Goal: Communication & Community: Answer question/provide support

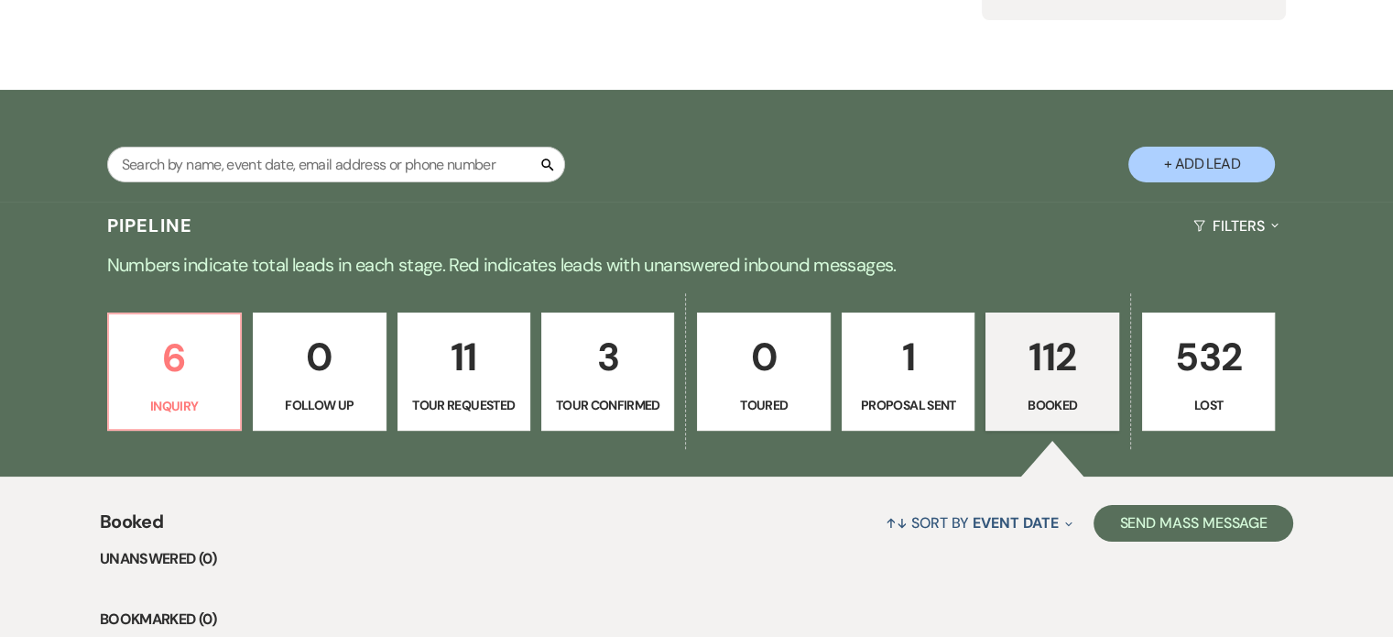
scroll to position [366, 0]
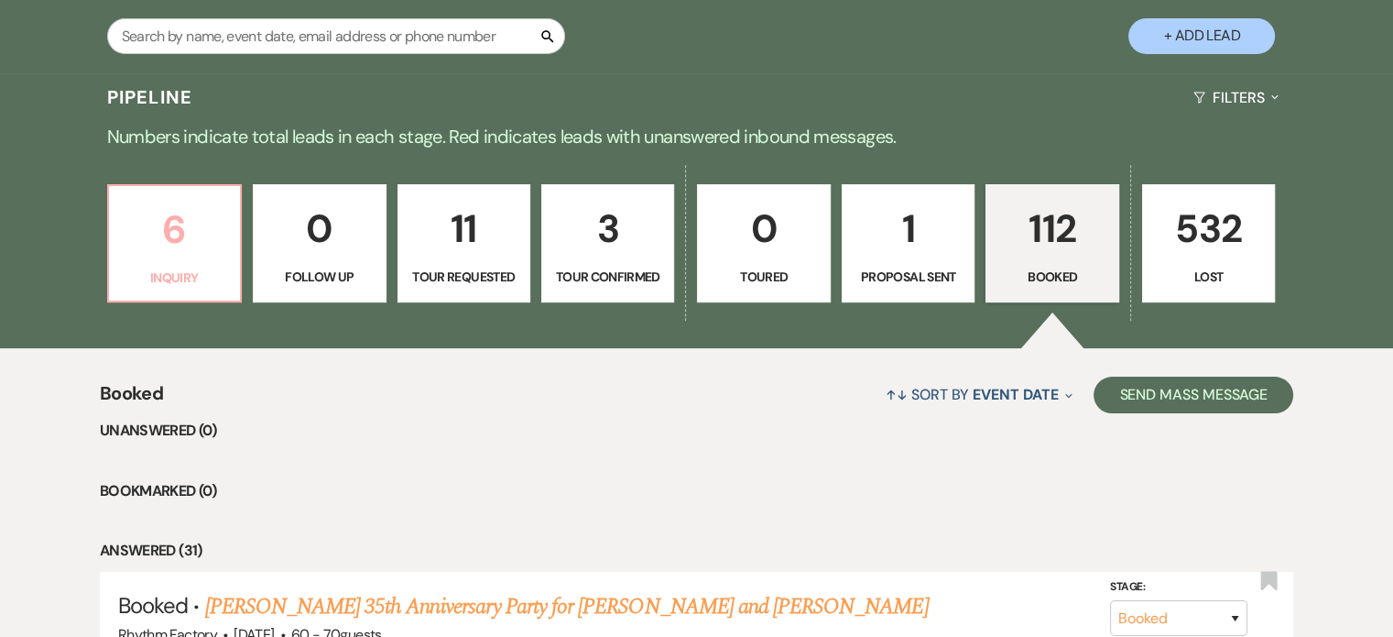
click at [170, 230] on p "6" at bounding box center [174, 229] width 109 height 61
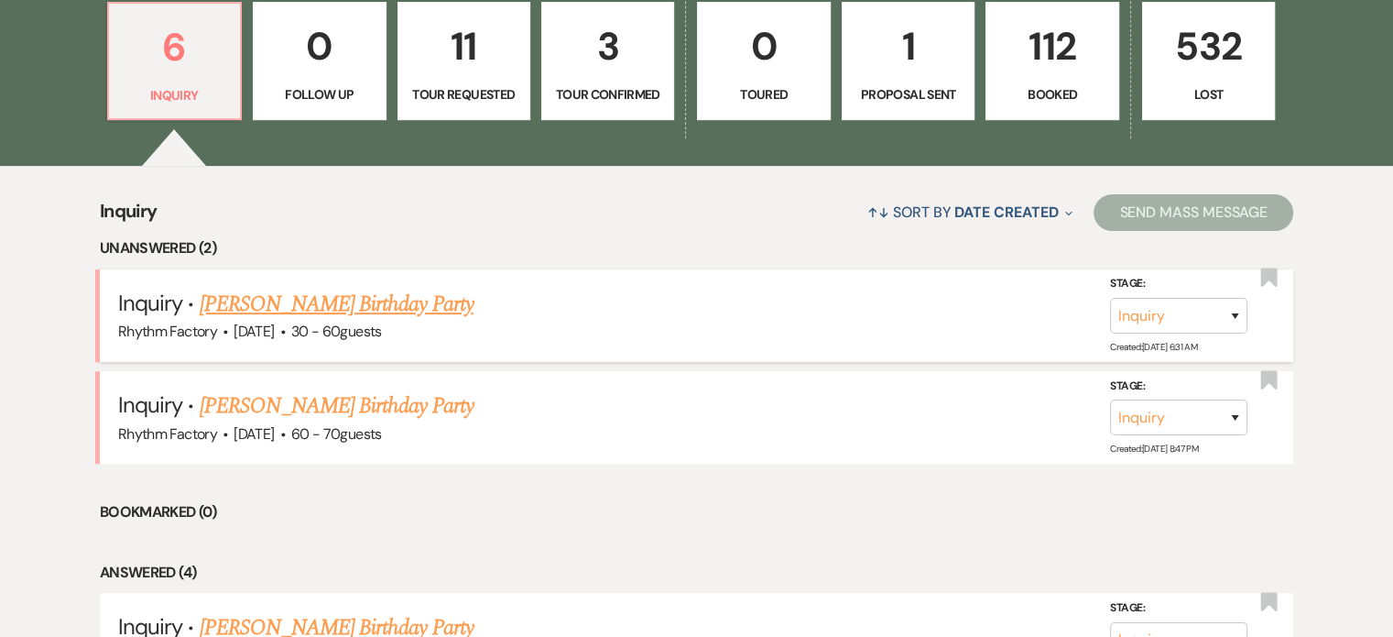
scroll to position [550, 0]
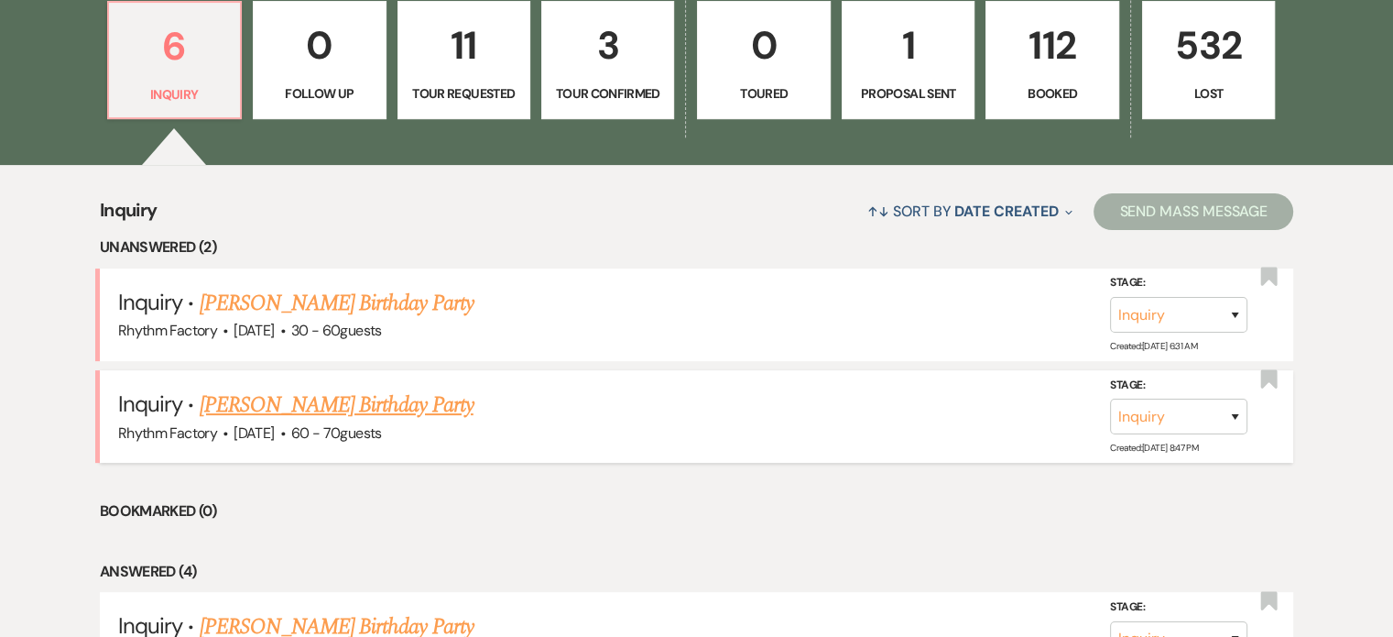
click at [386, 399] on link "[PERSON_NAME] Birthday Party" at bounding box center [337, 404] width 274 height 33
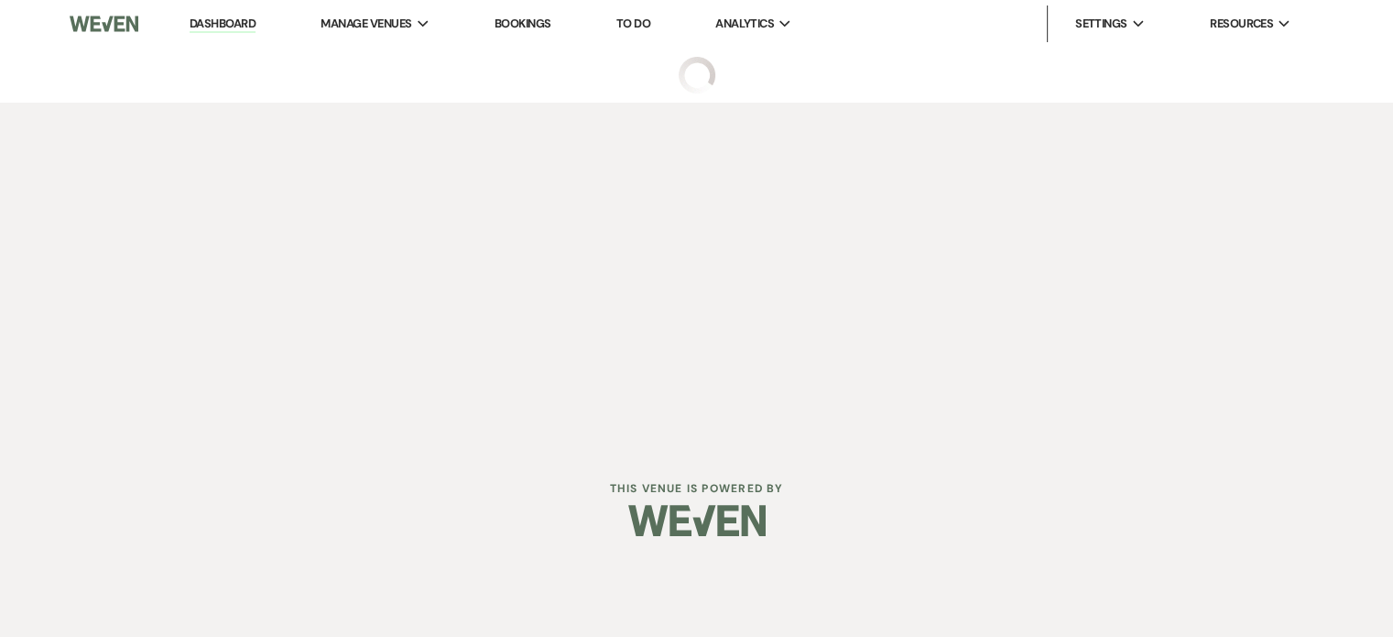
select select "4"
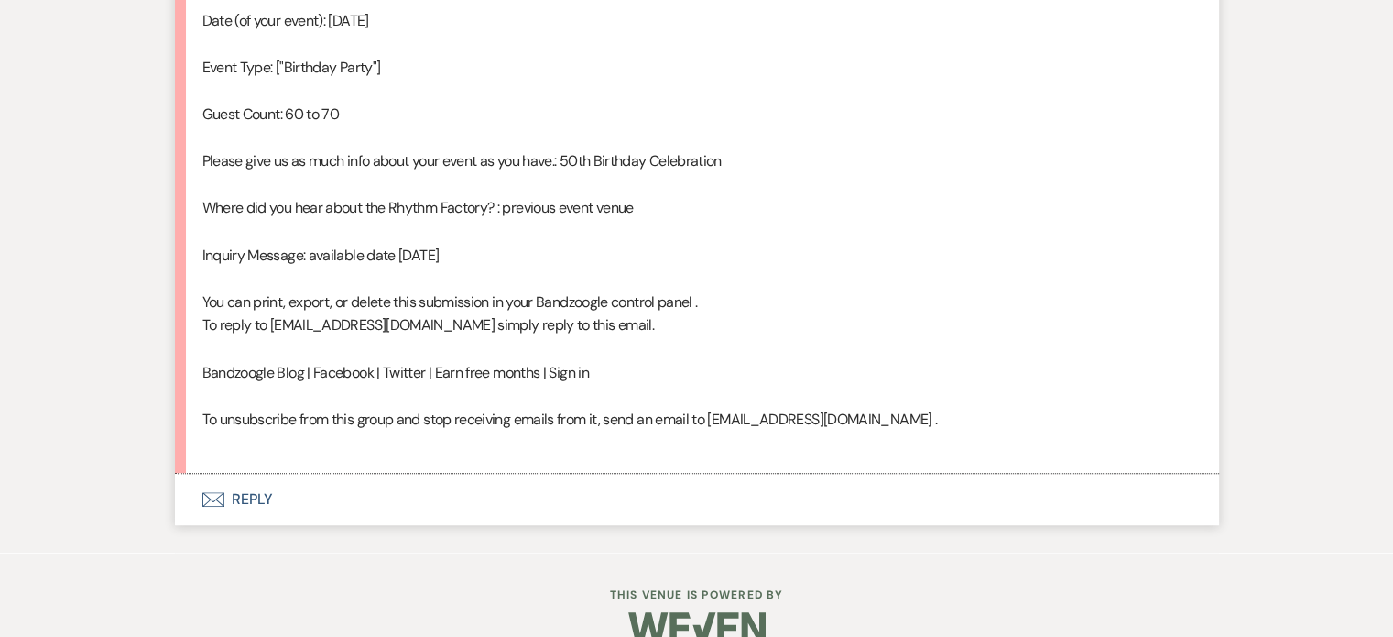
scroll to position [1233, 0]
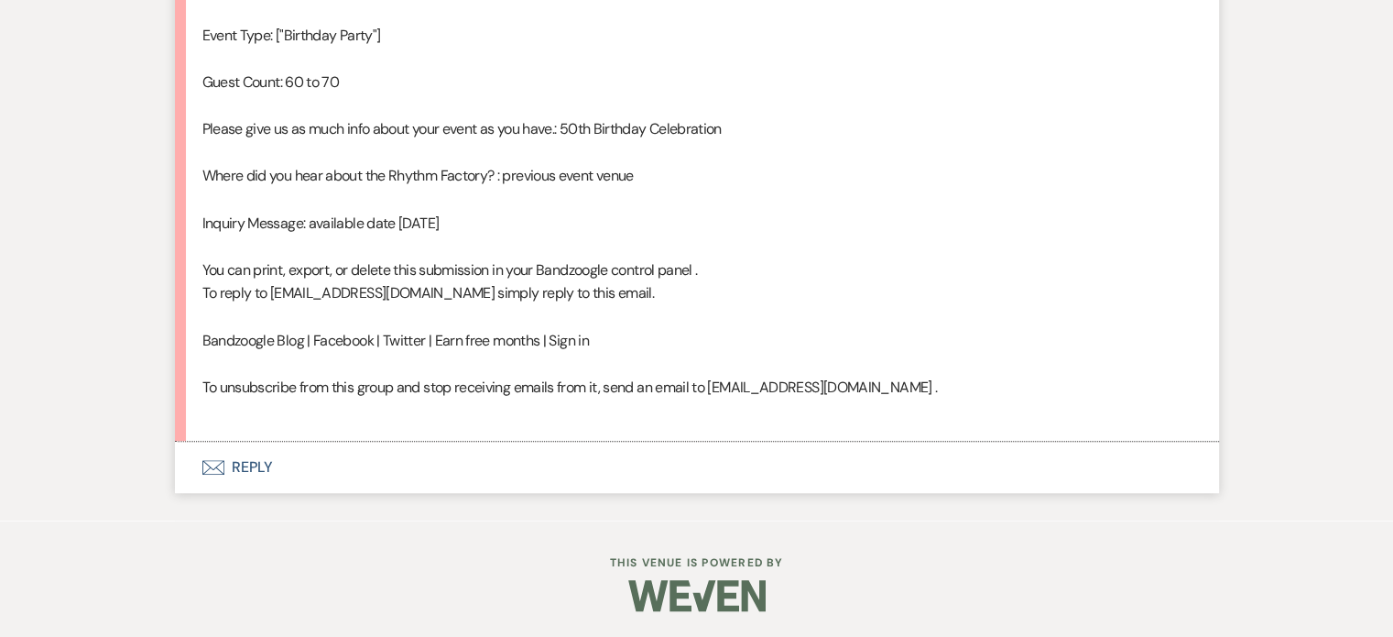
click at [238, 461] on button "Envelope Reply" at bounding box center [697, 466] width 1044 height 51
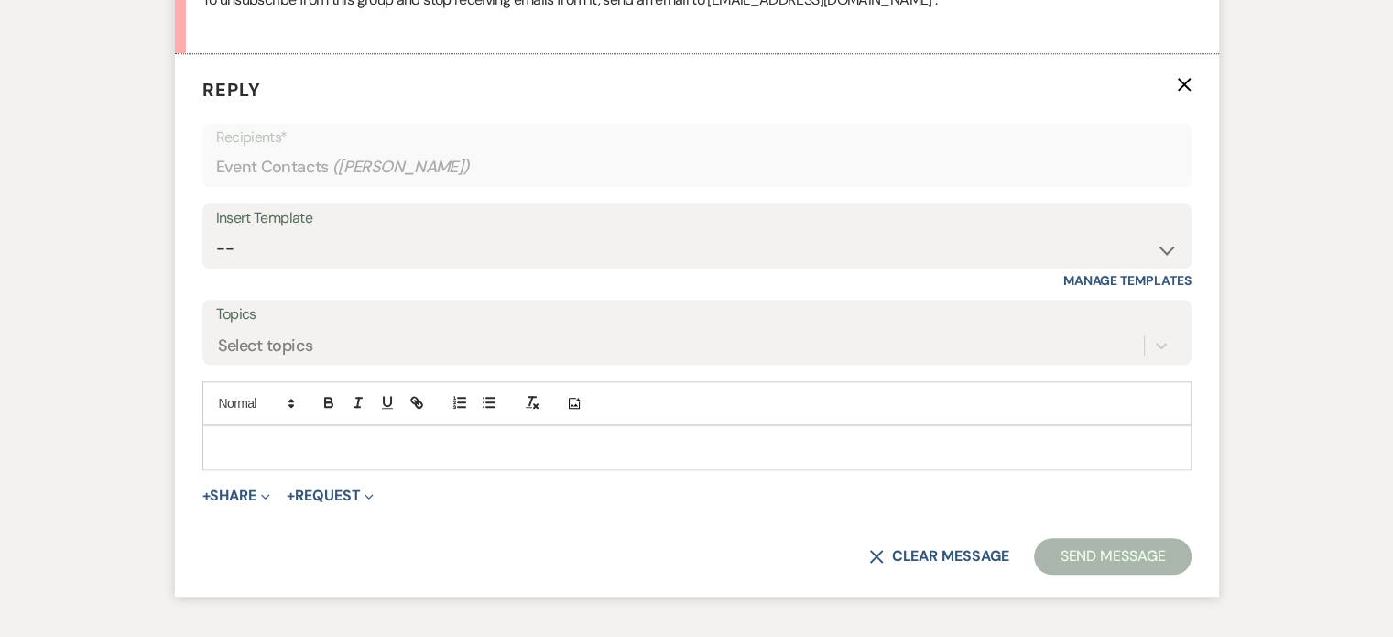
scroll to position [1626, 0]
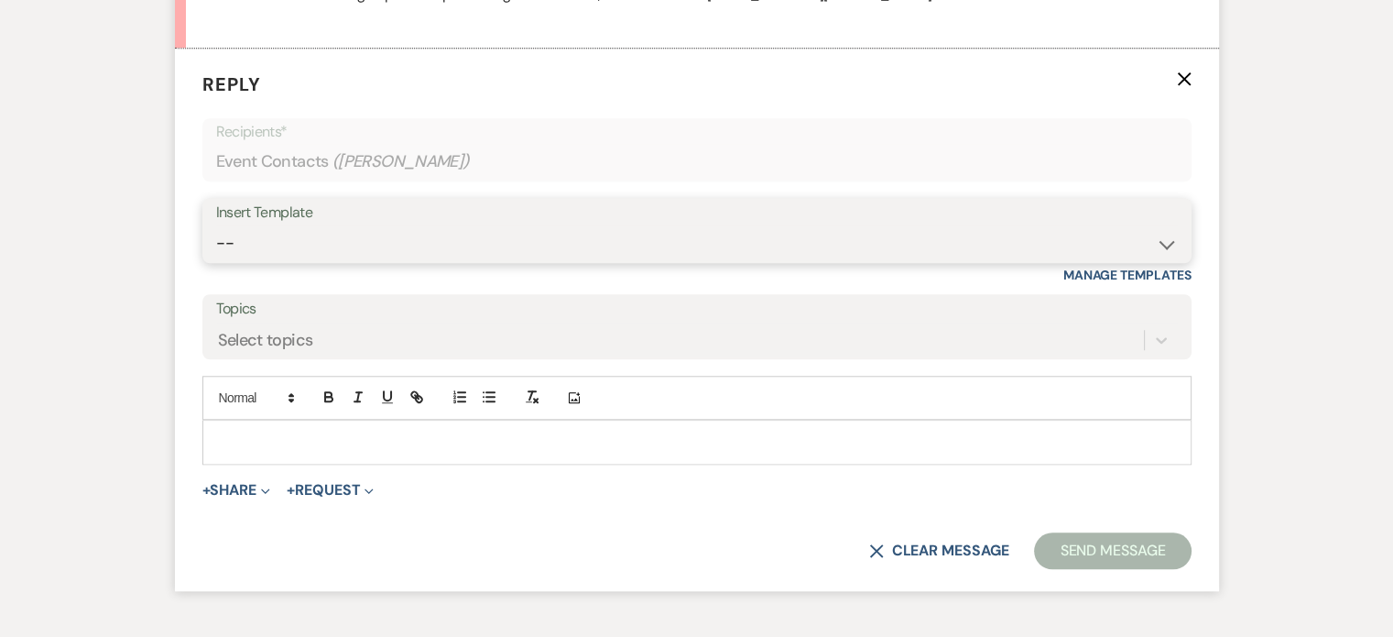
click at [1169, 241] on select "-- Available Date I want PRICE More detail to give price Use our decor Wedding …" at bounding box center [697, 243] width 962 height 36
select select "3974"
click at [216, 225] on select "-- Available Date I want PRICE More detail to give price Use our decor Wedding …" at bounding box center [697, 243] width 962 height 36
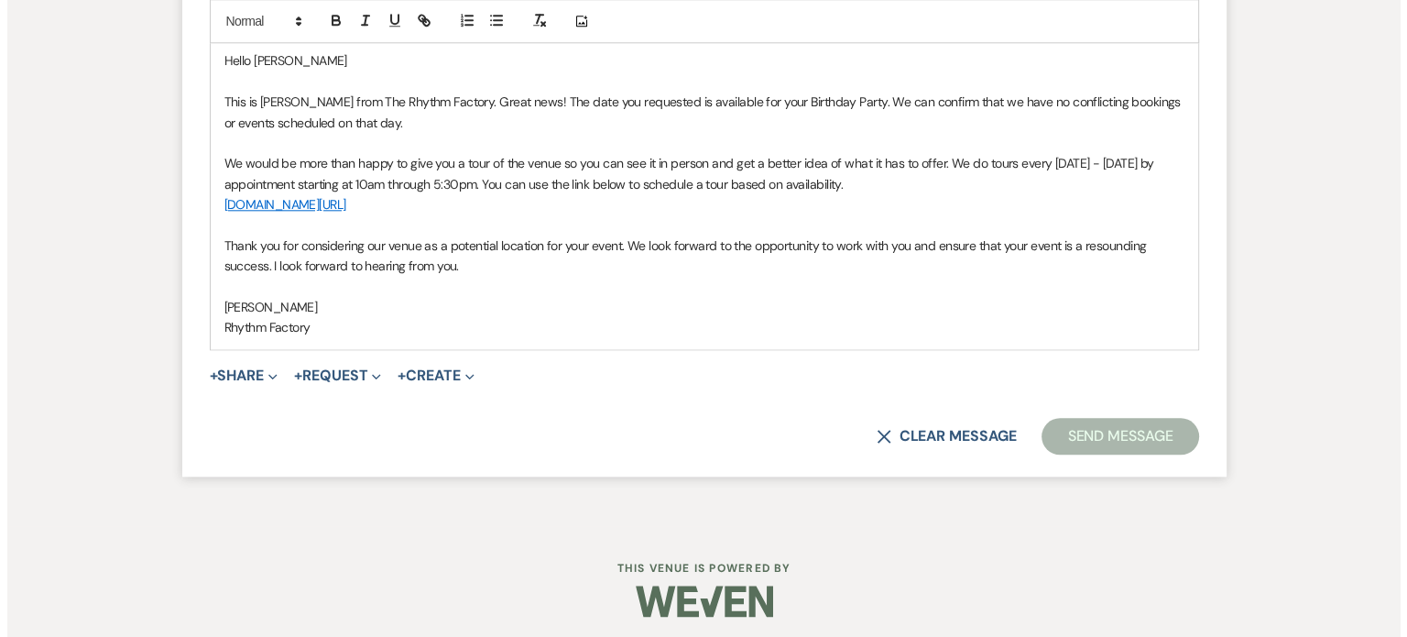
scroll to position [2011, 0]
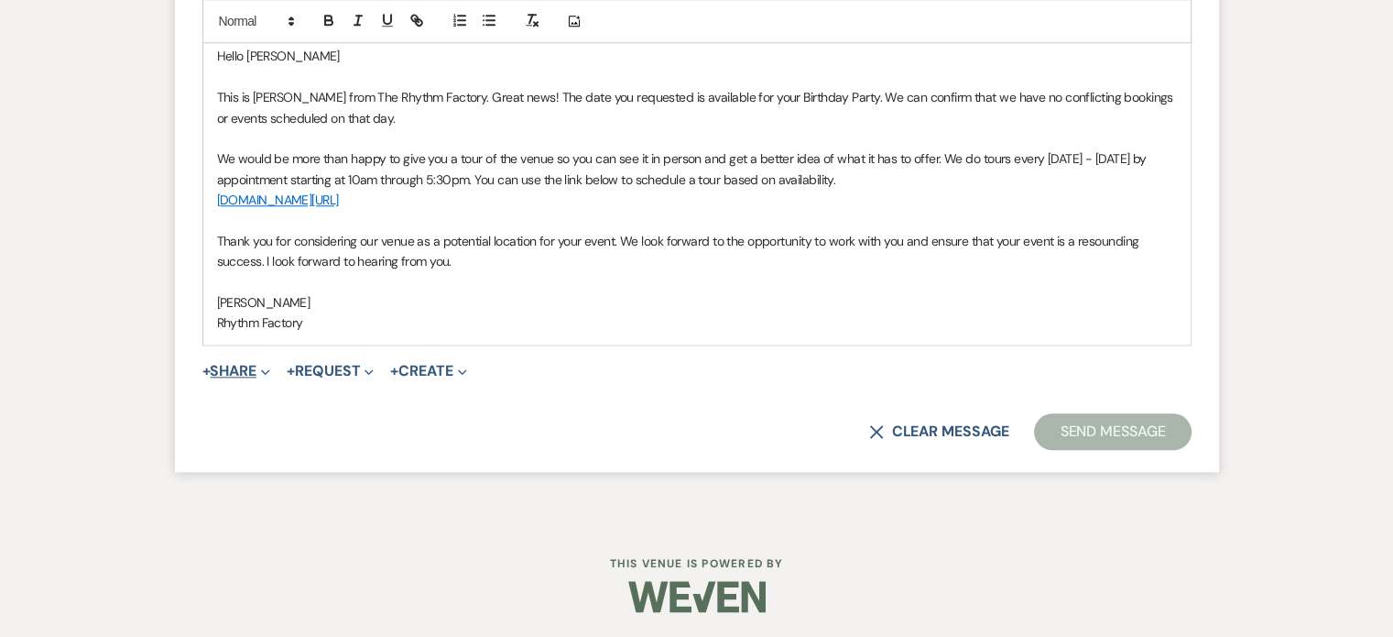
click at [249, 368] on button "+ Share Expand" at bounding box center [236, 371] width 69 height 15
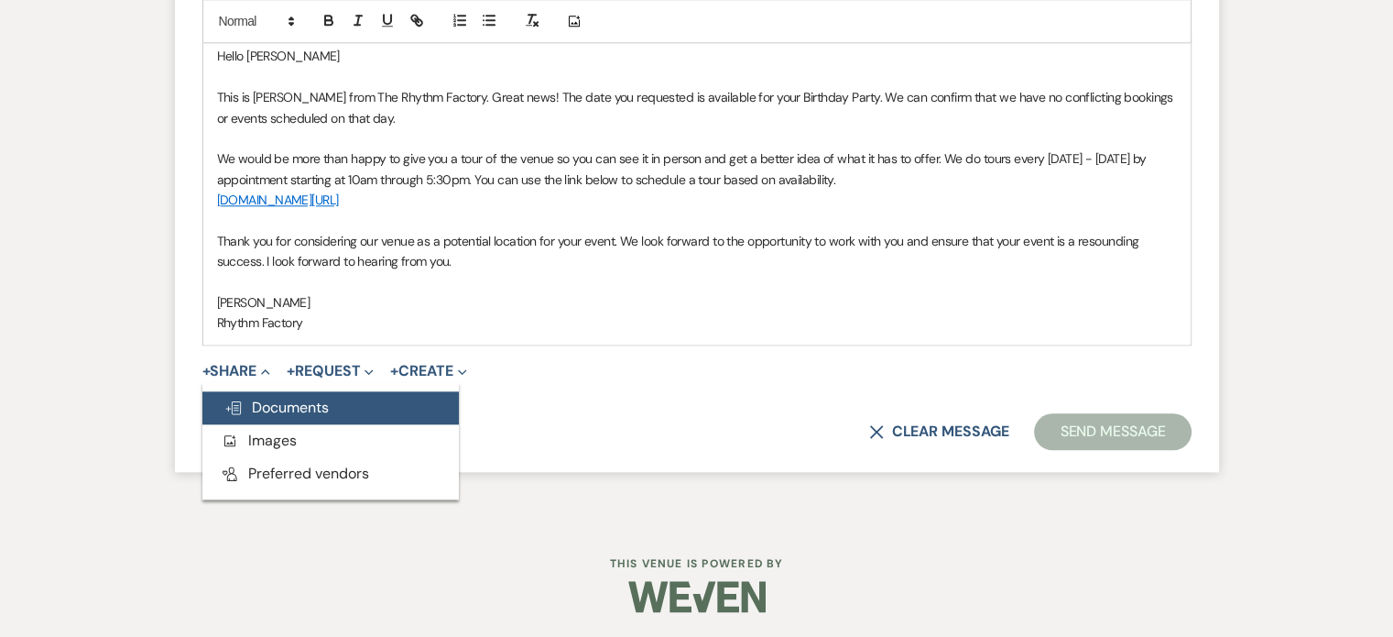
click at [309, 412] on span "Doc Upload Documents" at bounding box center [276, 406] width 104 height 19
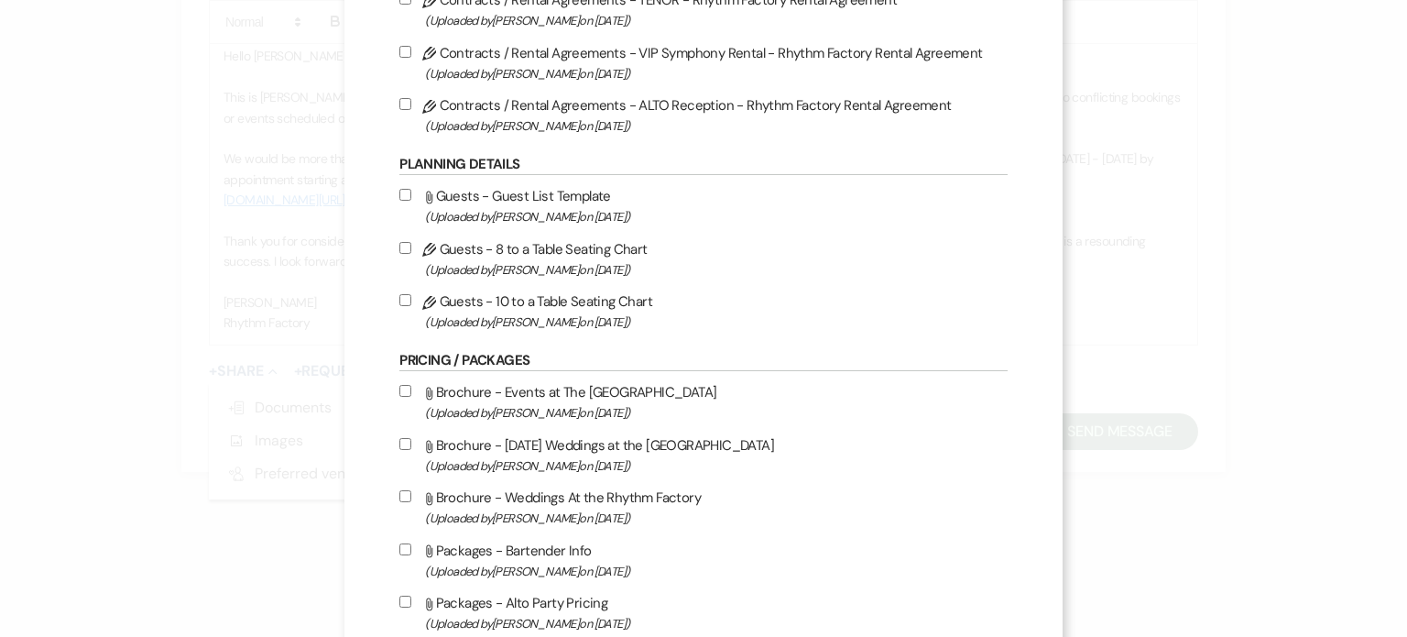
scroll to position [550, 0]
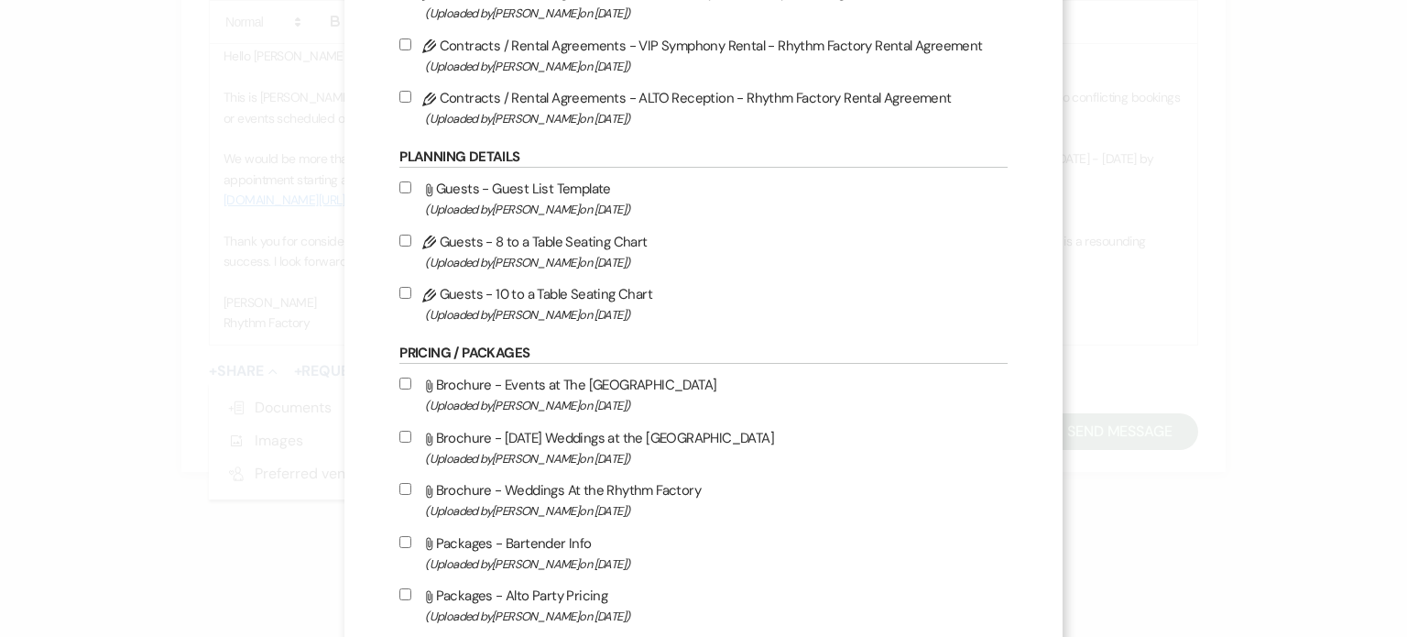
click at [400, 387] on input "Attach File Brochure - Events at The Rhythm Factory (Uploaded by [PERSON_NAME] …" at bounding box center [405, 383] width 12 height 12
checkbox input "true"
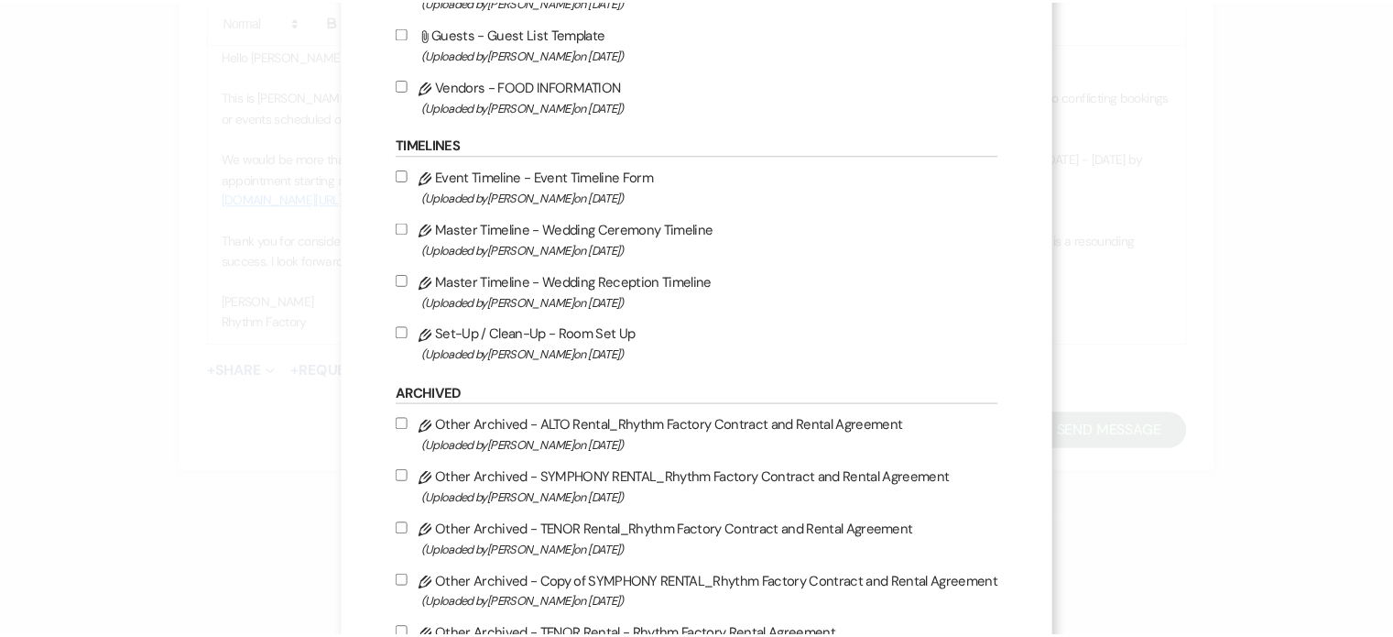
scroll to position [2040, 0]
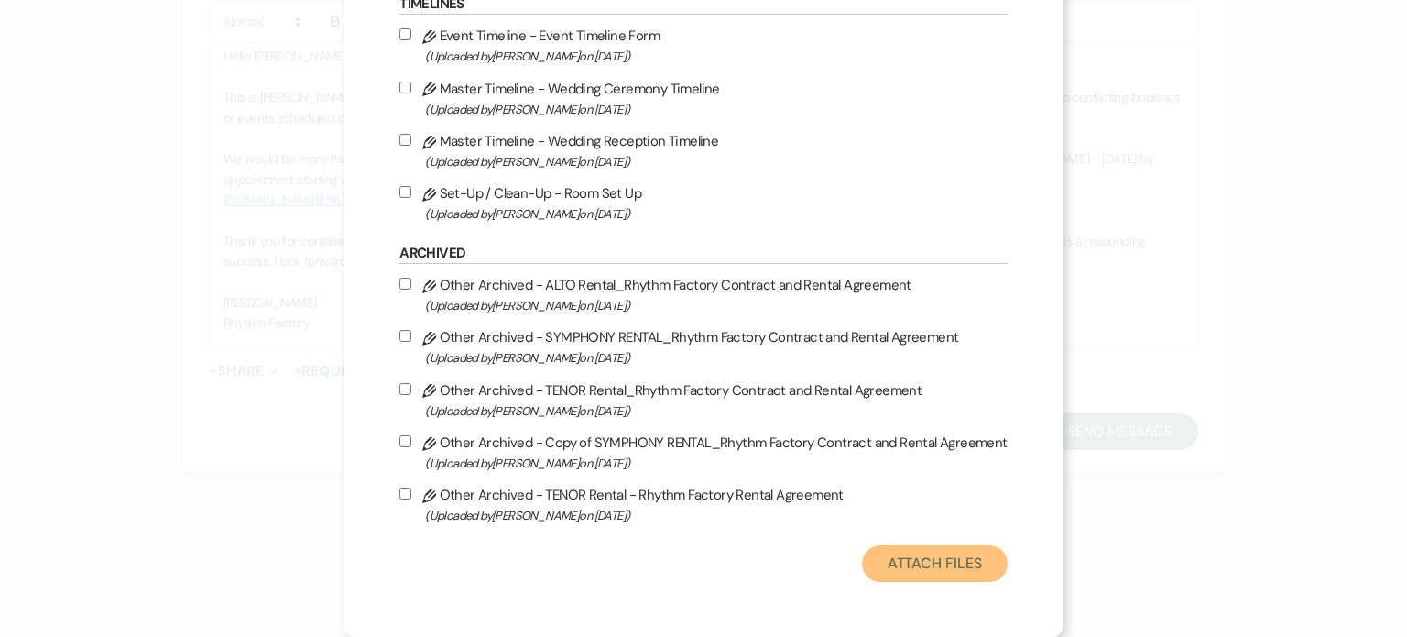
click at [908, 557] on button "Attach Files" at bounding box center [935, 563] width 146 height 37
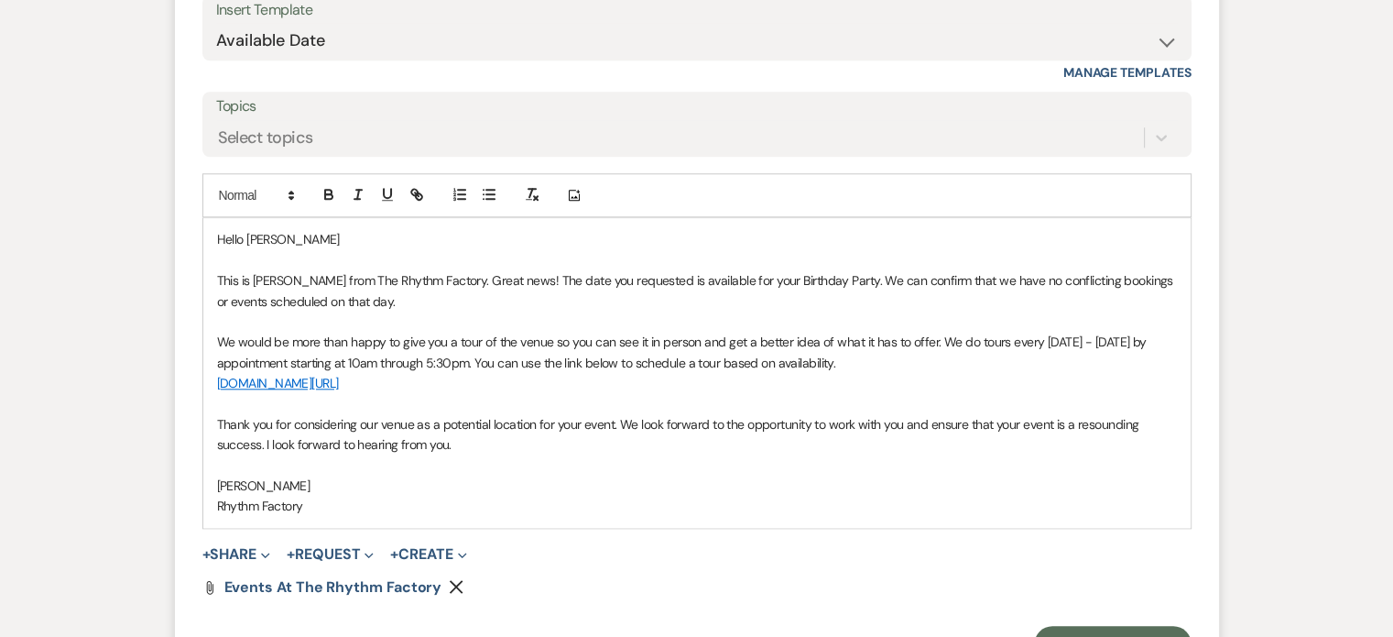
scroll to position [1828, 0]
click at [824, 278] on p "This is [PERSON_NAME] from The Rhythm Factory. Great news! The date you request…" at bounding box center [697, 290] width 960 height 41
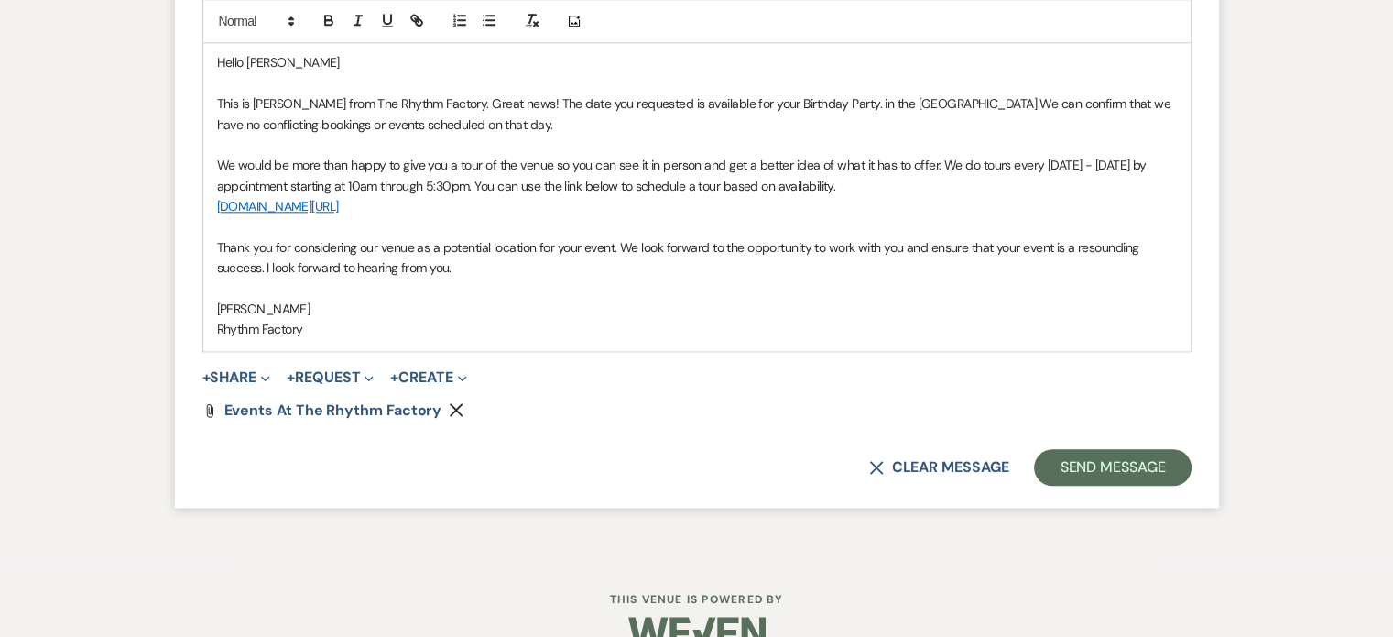
scroll to position [2011, 0]
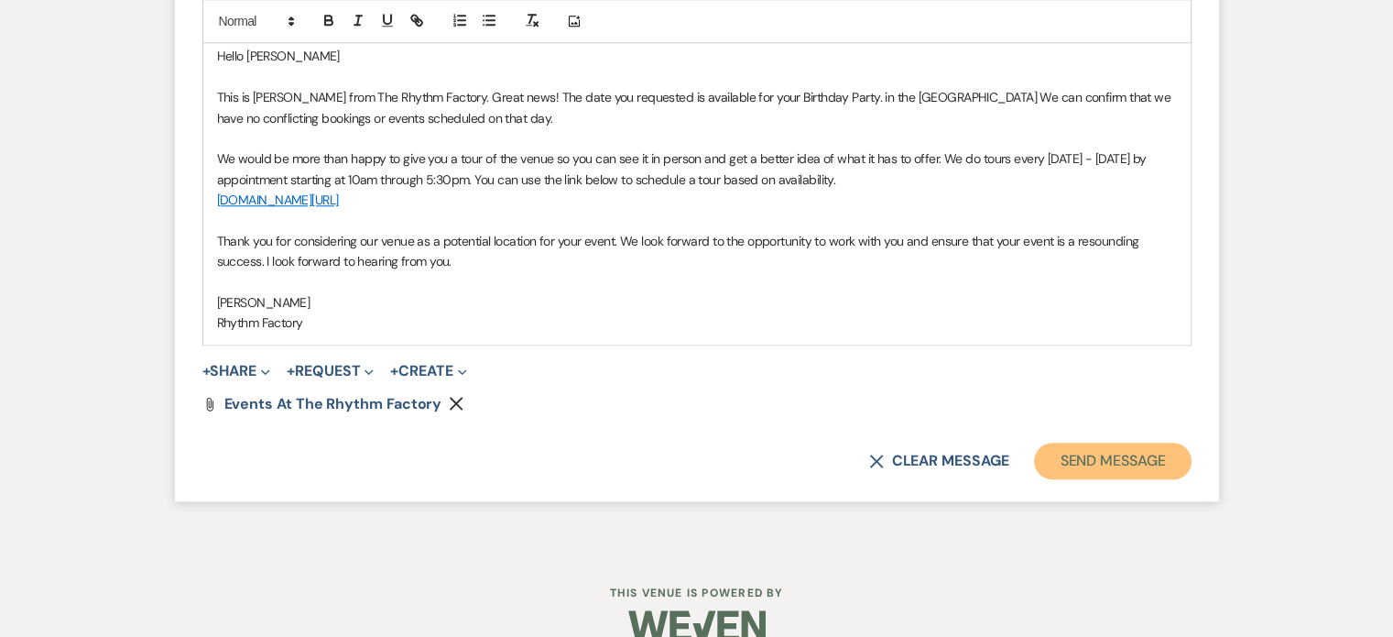
click at [1092, 450] on button "Send Message" at bounding box center [1112, 460] width 157 height 37
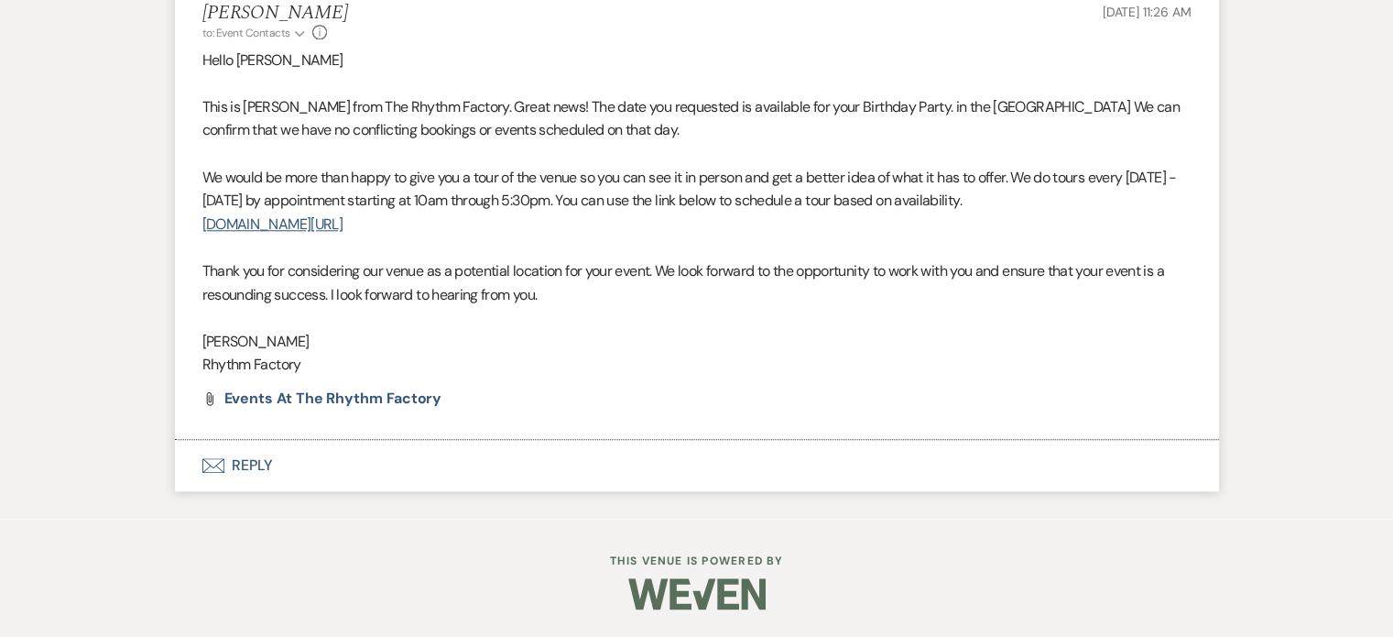
scroll to position [1689, 0]
